Goal: Transaction & Acquisition: Purchase product/service

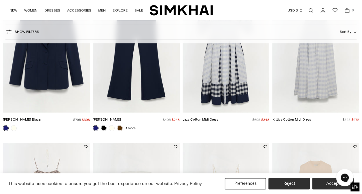
scroll to position [259, 0]
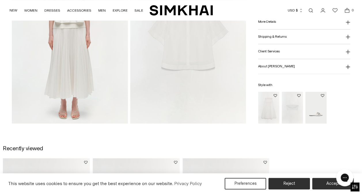
scroll to position [403, 0]
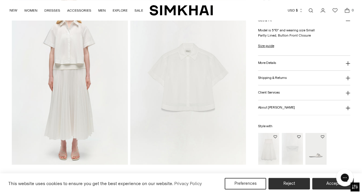
click at [0, 0] on img "Falan Compact Knit Bralette" at bounding box center [0, 0] width 0 height 0
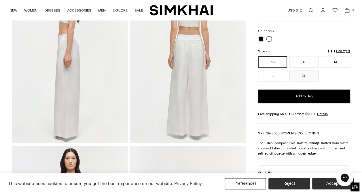
scroll to position [230, 0]
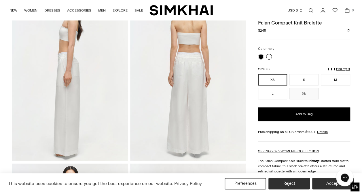
click at [192, 86] on img at bounding box center [188, 75] width 116 height 174
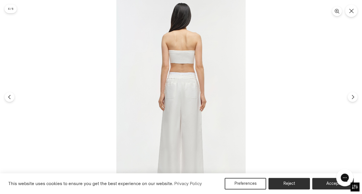
click at [184, 95] on img at bounding box center [180, 97] width 129 height 194
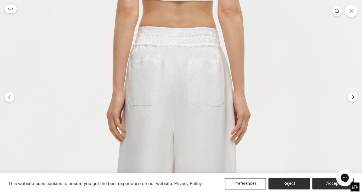
click at [354, 102] on img at bounding box center [174, 101] width 388 height 582
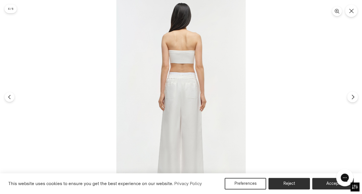
click at [354, 101] on button "Next" at bounding box center [352, 97] width 11 height 11
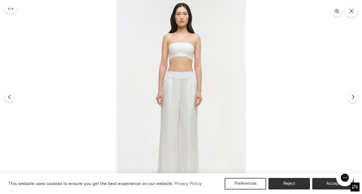
click at [357, 96] on button "Next" at bounding box center [352, 97] width 11 height 11
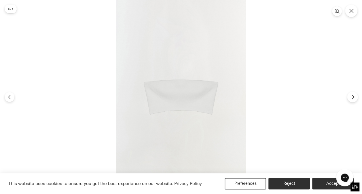
click at [357, 96] on button "Next" at bounding box center [352, 97] width 11 height 11
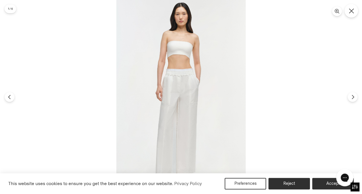
click at [351, 13] on icon "Close" at bounding box center [351, 10] width 5 height 5
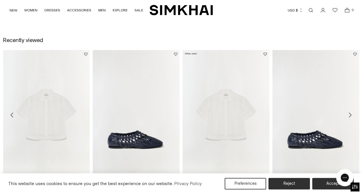
scroll to position [576, 0]
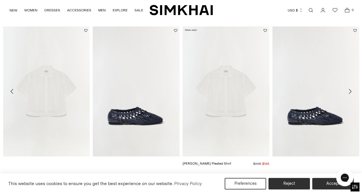
click at [0, 0] on img "Bernie Cotton Pleated Shirt" at bounding box center [0, 0] width 0 height 0
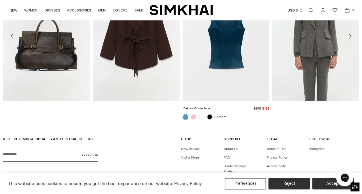
scroll to position [750, 0]
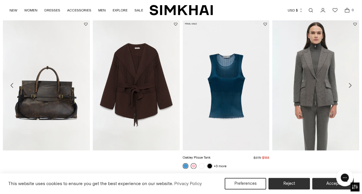
click at [196, 165] on link at bounding box center [194, 166] width 6 height 6
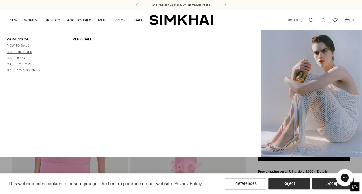
click at [20, 51] on link "Sale Dresses" at bounding box center [19, 52] width 25 height 4
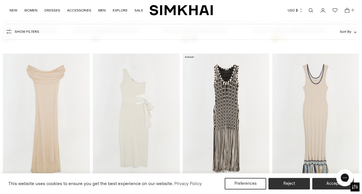
scroll to position [2131, 0]
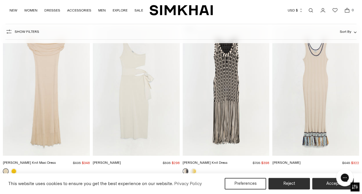
click at [0, 0] on img "Sonia Fringe Knit Dress" at bounding box center [0, 0] width 0 height 0
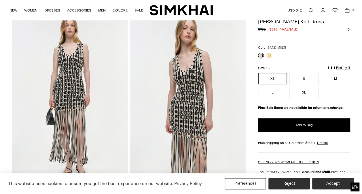
click at [77, 84] on img at bounding box center [70, 100] width 116 height 174
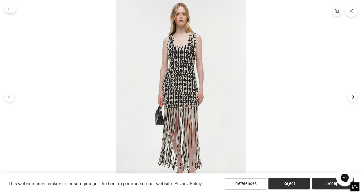
click at [196, 69] on img at bounding box center [180, 97] width 129 height 194
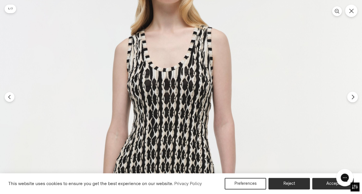
click at [353, 99] on icon "Next" at bounding box center [352, 96] width 5 height 5
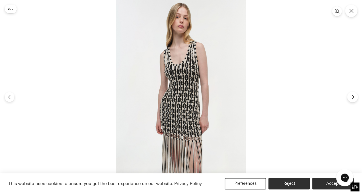
click at [353, 99] on icon "Next" at bounding box center [352, 96] width 5 height 5
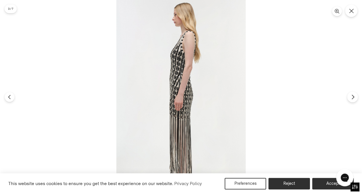
click at [353, 99] on icon "Next" at bounding box center [352, 96] width 5 height 5
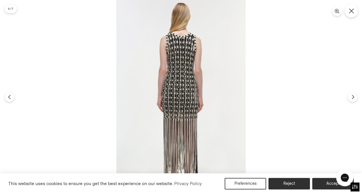
click at [354, 12] on button "Close" at bounding box center [351, 11] width 14 height 14
